Goal: Obtain resource: Download file/media

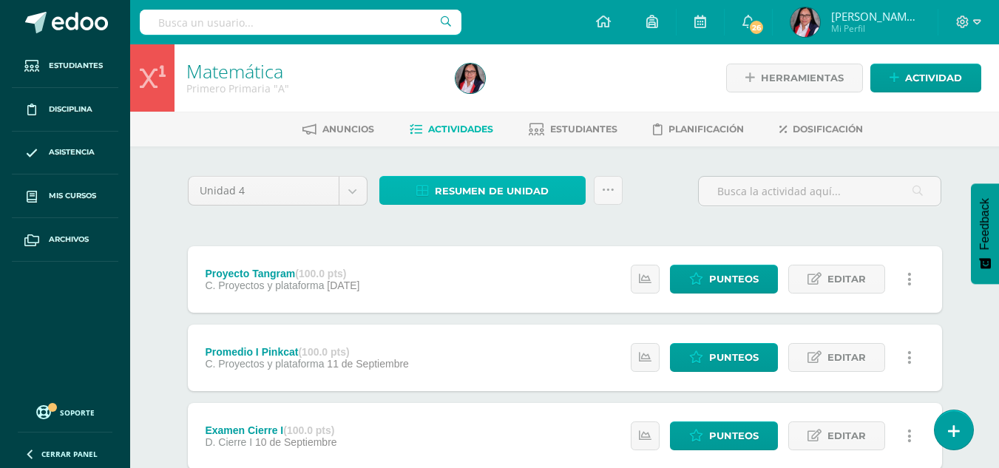
click at [482, 188] on span "Resumen de unidad" at bounding box center [492, 190] width 114 height 27
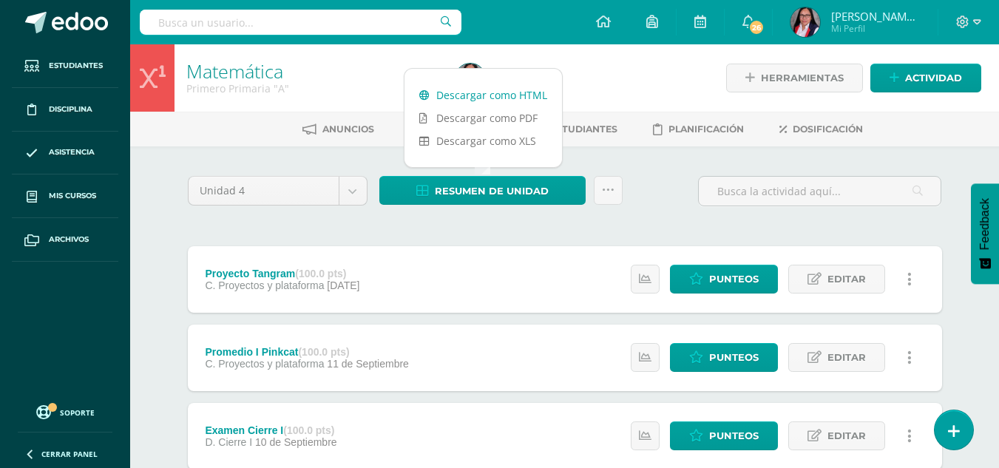
click at [490, 95] on link "Descargar como HTML" at bounding box center [482, 95] width 157 height 23
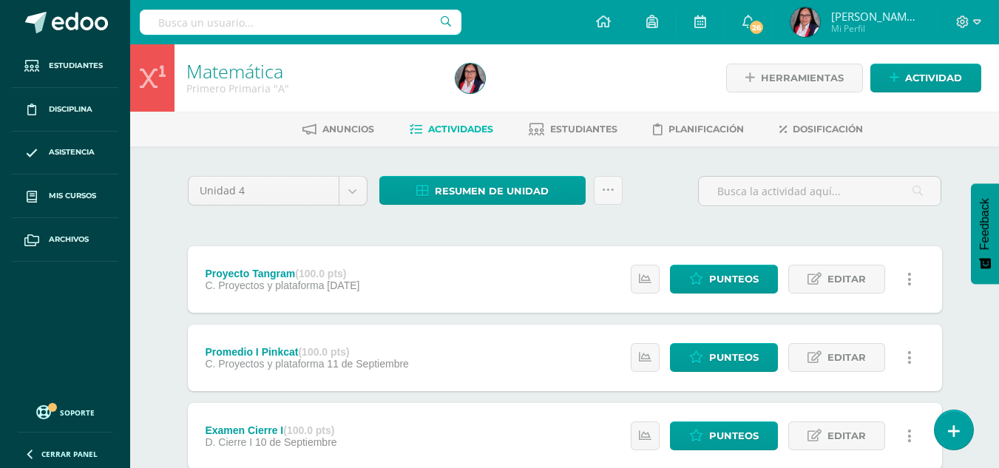
click at [649, 180] on div "Unidad 4 Unidad 1 Unidad 2 Unidad 3 Unidad 4 Resumen de unidad Subir actividade…" at bounding box center [565, 197] width 766 height 42
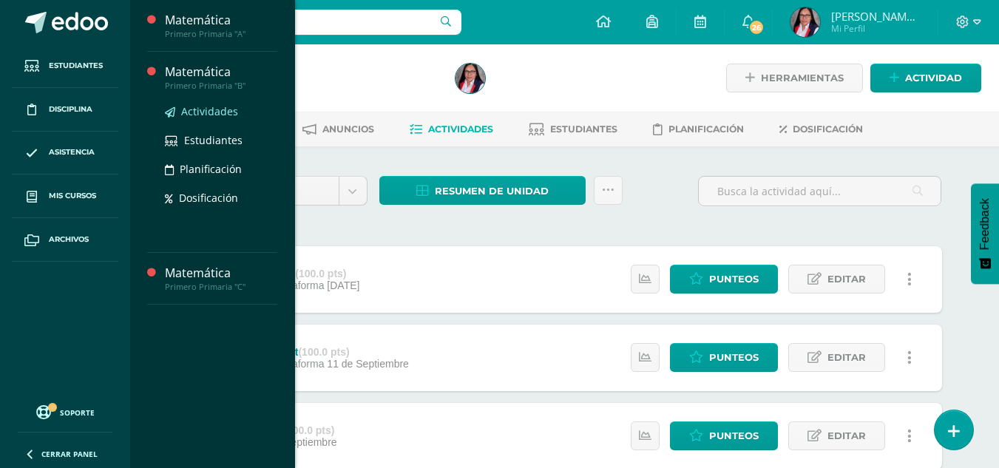
click at [224, 109] on span "Actividades" at bounding box center [209, 111] width 57 height 14
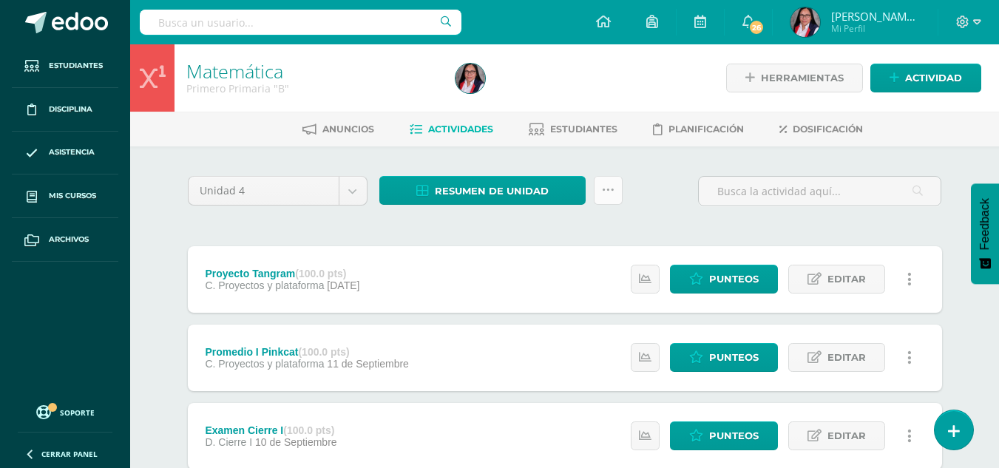
click at [605, 185] on icon at bounding box center [608, 190] width 13 height 13
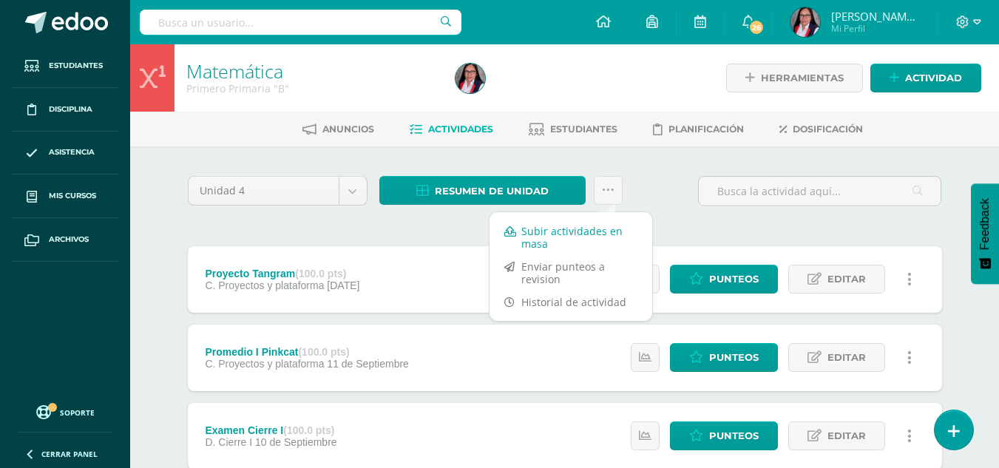
click at [533, 234] on link "Subir actividades en masa" at bounding box center [570, 237] width 163 height 35
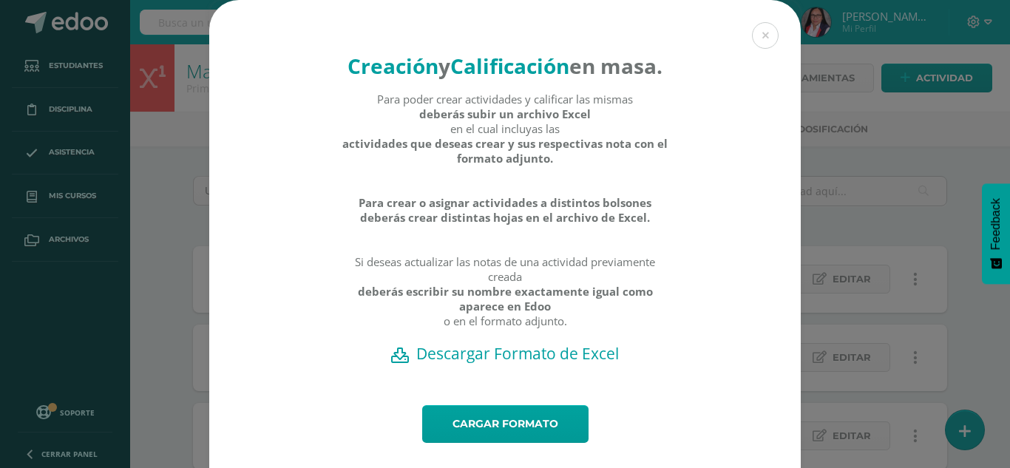
click at [523, 364] on h2 "Descargar Formato de Excel" at bounding box center [505, 353] width 540 height 21
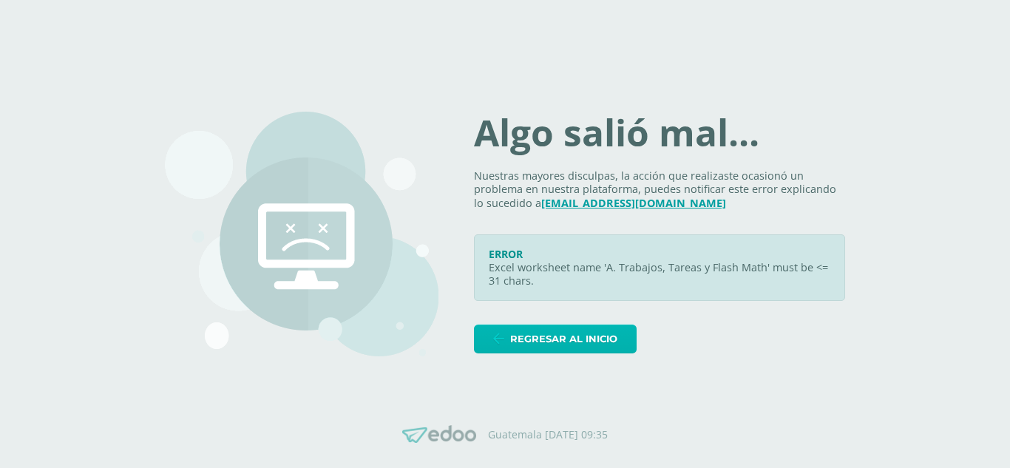
click at [566, 344] on span "Regresar al inicio" at bounding box center [563, 338] width 107 height 27
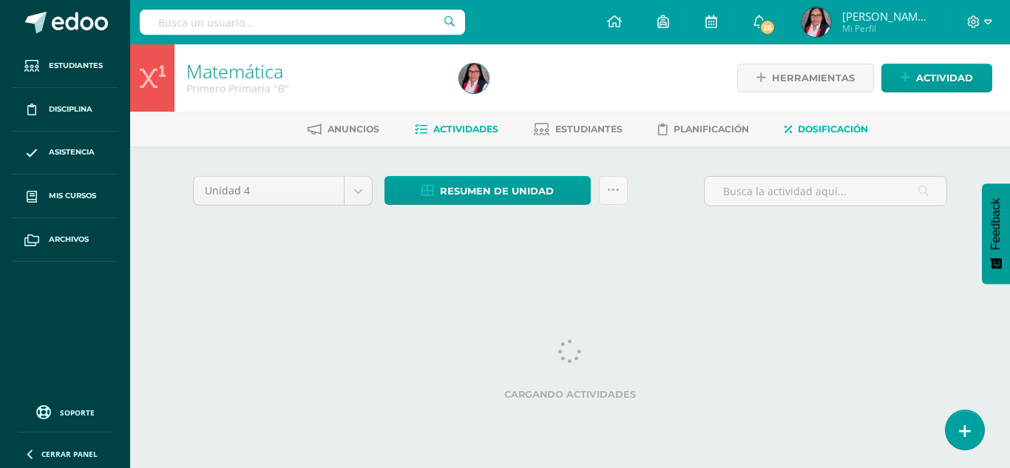
click at [829, 135] on link "Dosificación" at bounding box center [826, 130] width 84 height 24
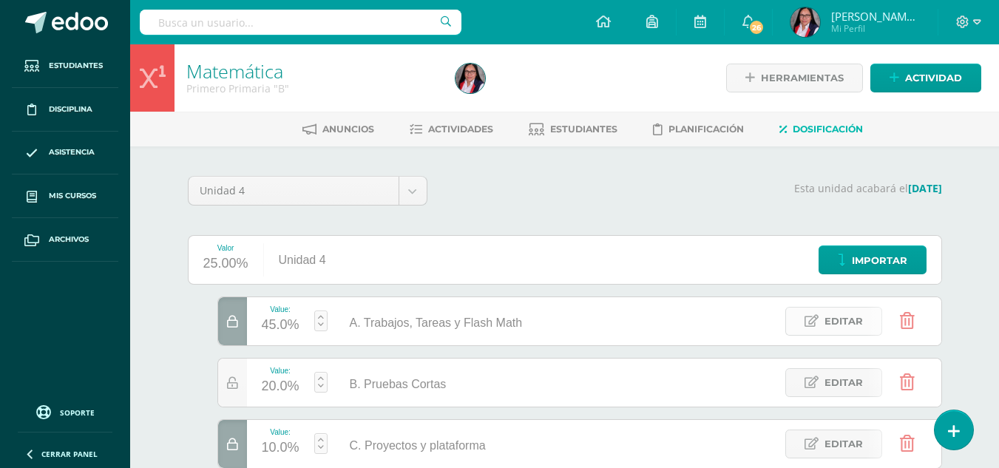
click at [837, 331] on span "Editar" at bounding box center [843, 320] width 38 height 27
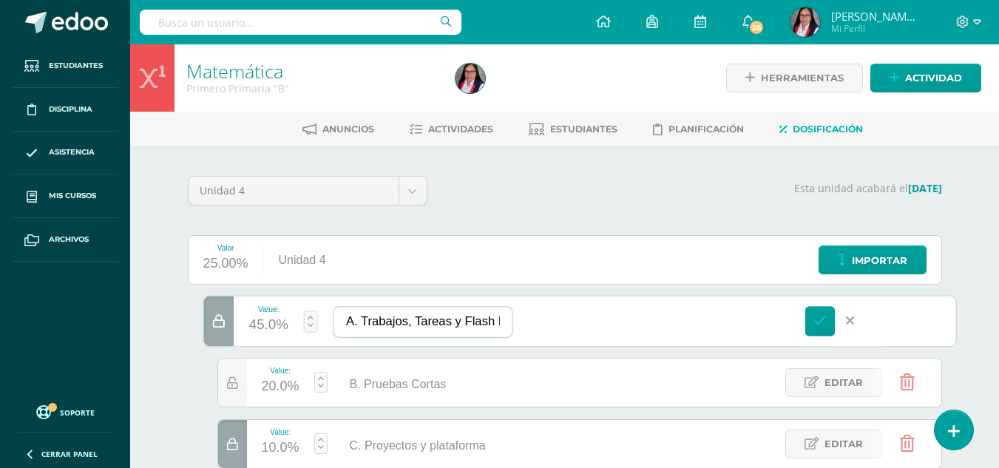
click at [412, 327] on input "A. Trabajos, Tareas y Flash Math" at bounding box center [422, 322] width 178 height 30
type input "A. Trabajos Tareas y Flash Math"
click at [826, 334] on link at bounding box center [819, 321] width 30 height 30
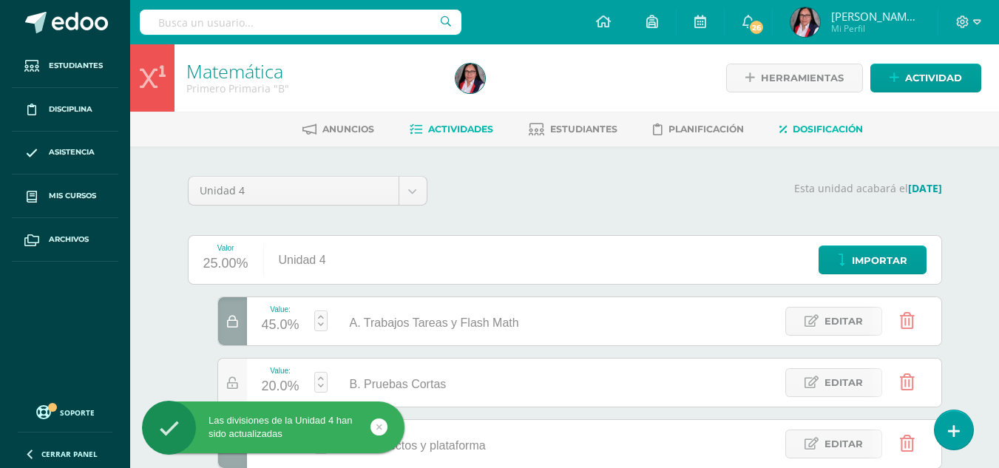
click at [478, 131] on span "Actividades" at bounding box center [460, 128] width 65 height 11
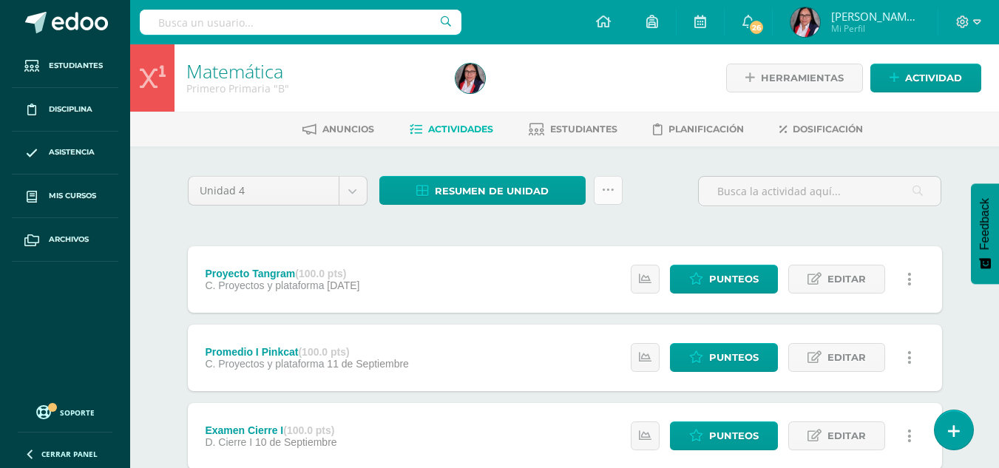
click at [605, 193] on icon at bounding box center [608, 190] width 13 height 13
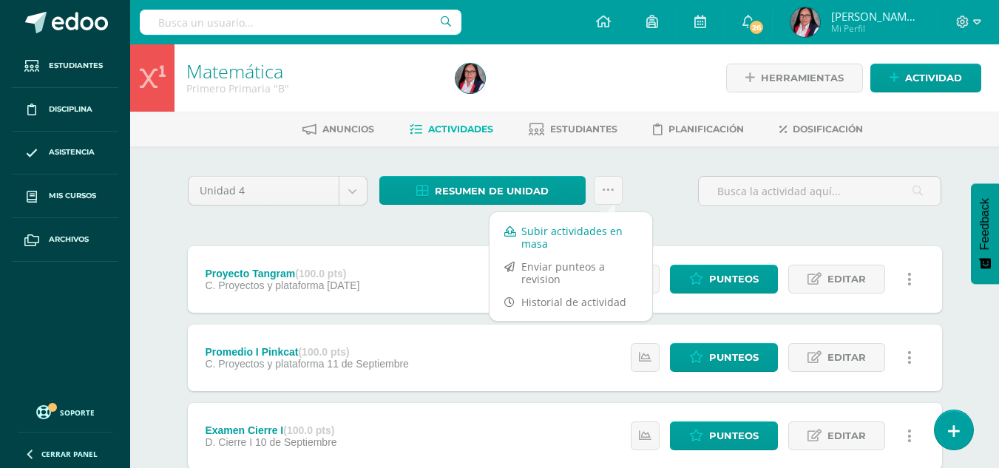
click at [567, 232] on link "Subir actividades en masa" at bounding box center [570, 237] width 163 height 35
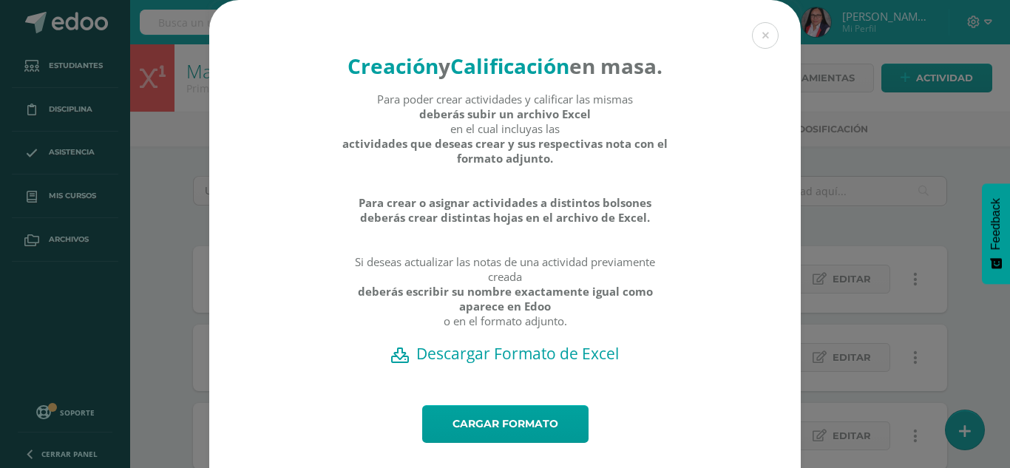
click at [546, 364] on h2 "Descargar Formato de Excel" at bounding box center [505, 353] width 540 height 21
